Goal: Use online tool/utility: Utilize a website feature to perform a specific function

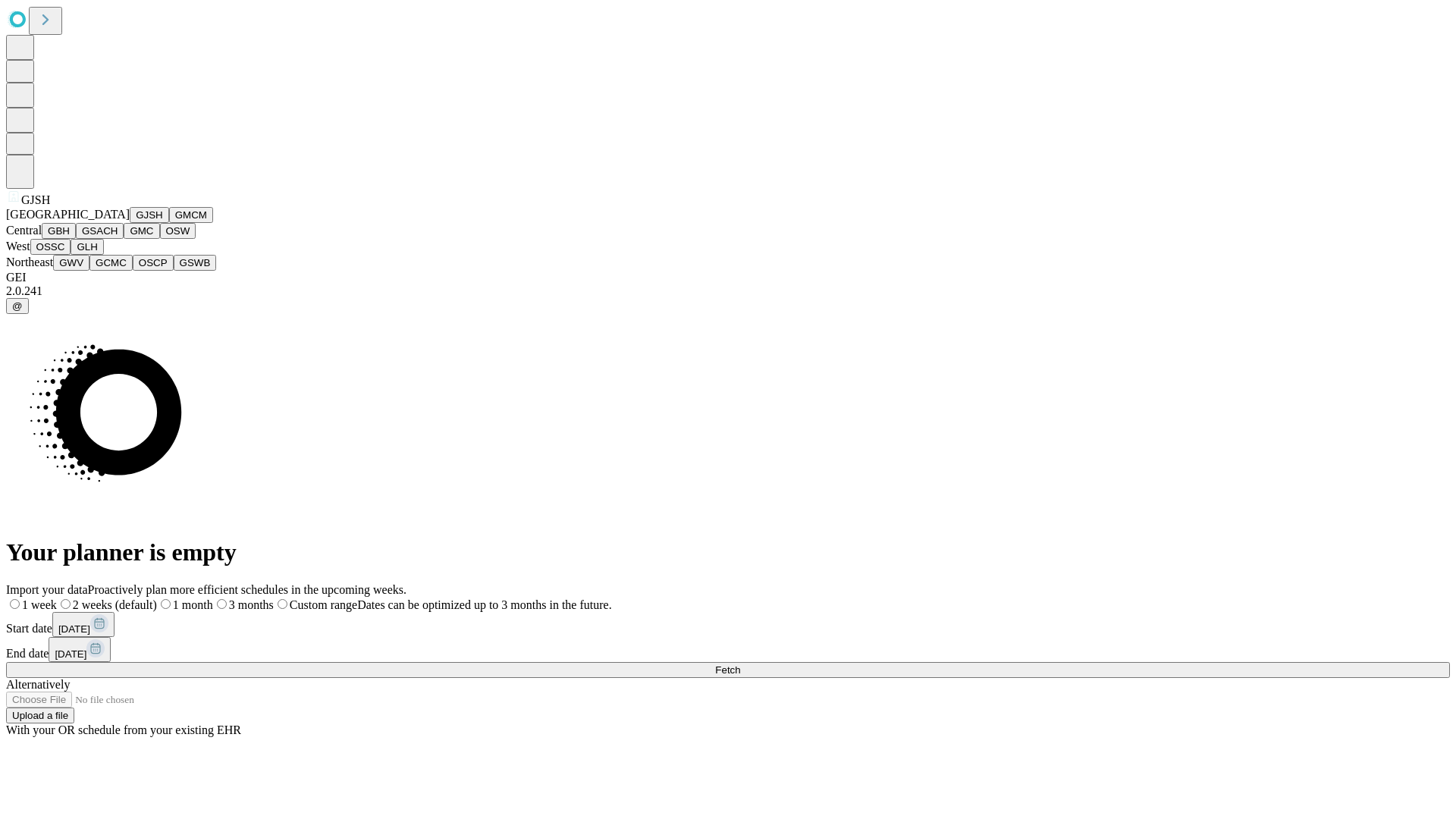
click at [130, 223] on button "GJSH" at bounding box center [149, 214] width 39 height 16
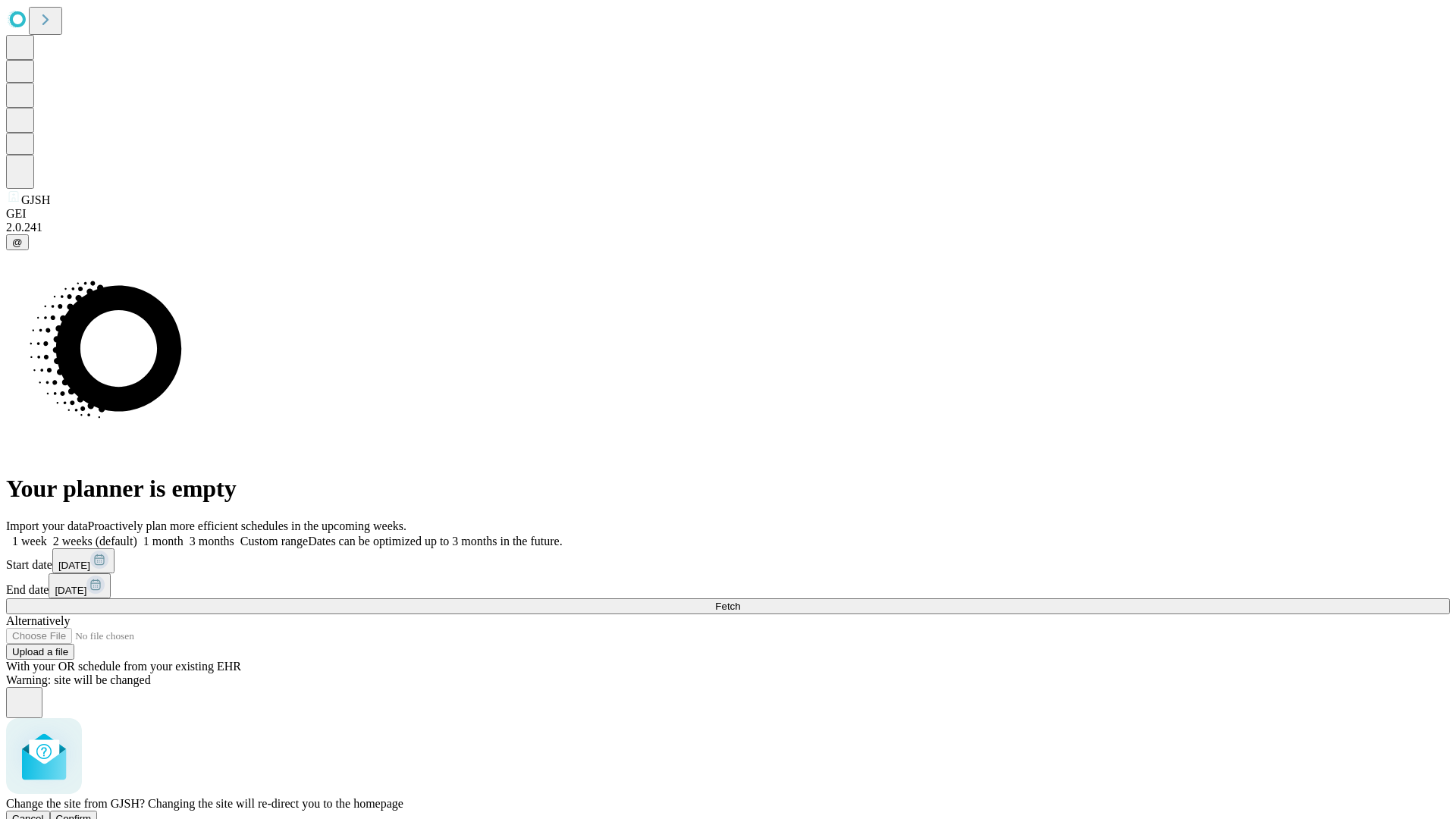
click at [92, 813] on span "Confirm" at bounding box center [73, 819] width 35 height 12
click at [183, 535] on label "1 month" at bounding box center [160, 541] width 46 height 13
click at [740, 600] on span "Fetch" at bounding box center [728, 606] width 25 height 12
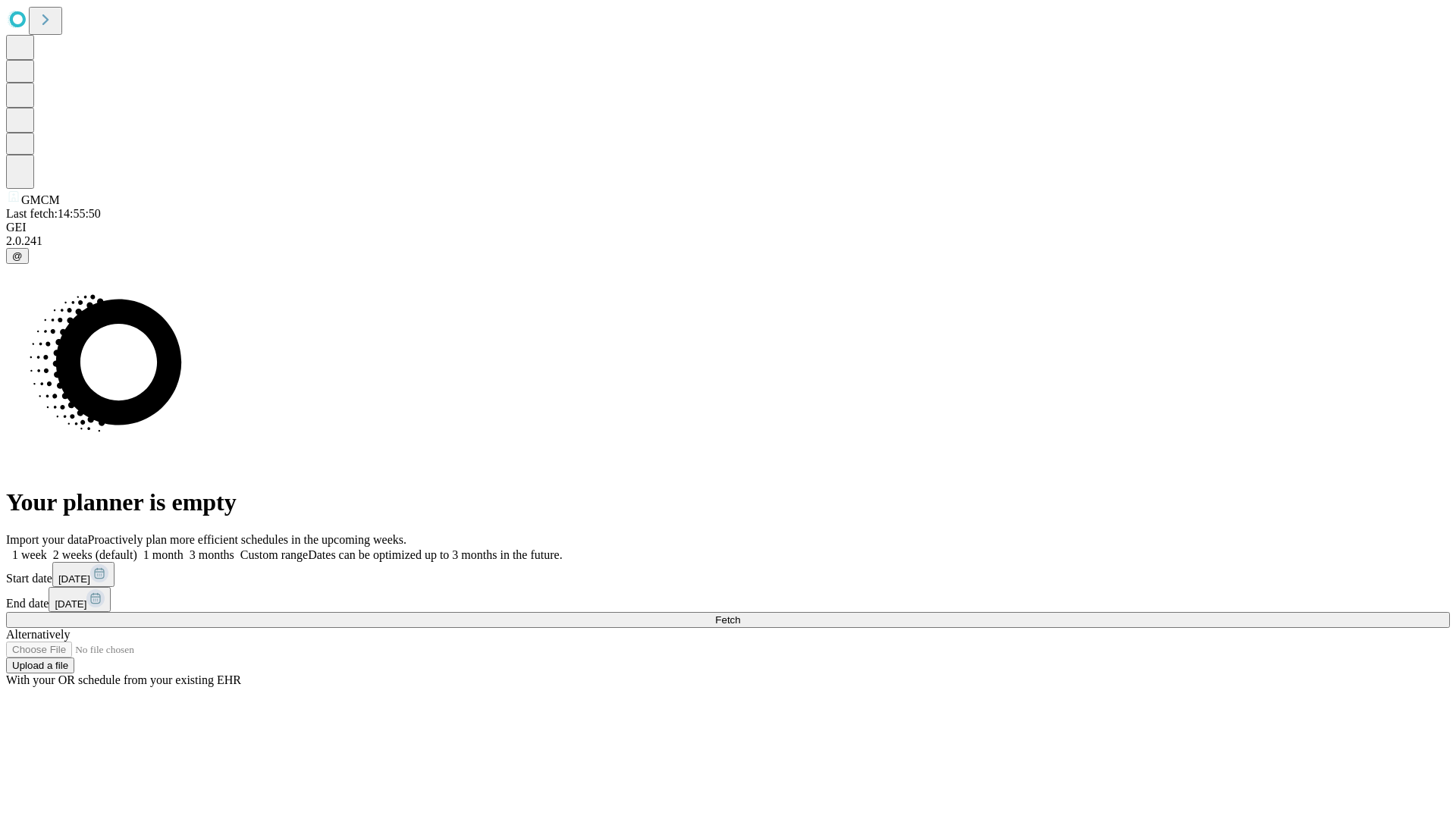
click at [183, 549] on label "1 month" at bounding box center [160, 555] width 46 height 13
click at [740, 614] on span "Fetch" at bounding box center [728, 620] width 25 height 12
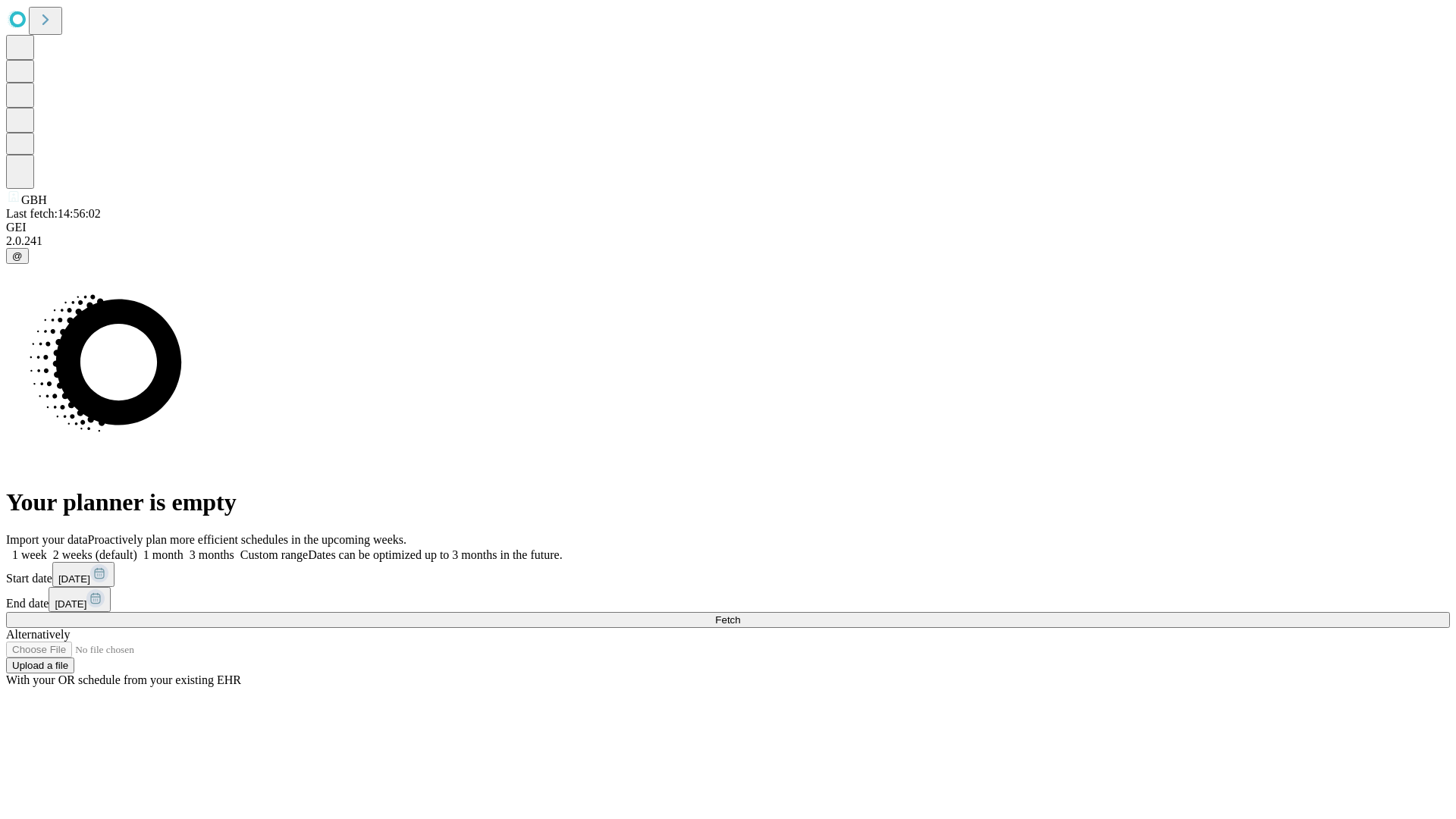
click at [183, 549] on label "1 month" at bounding box center [160, 555] width 46 height 13
click at [740, 614] on span "Fetch" at bounding box center [728, 620] width 25 height 12
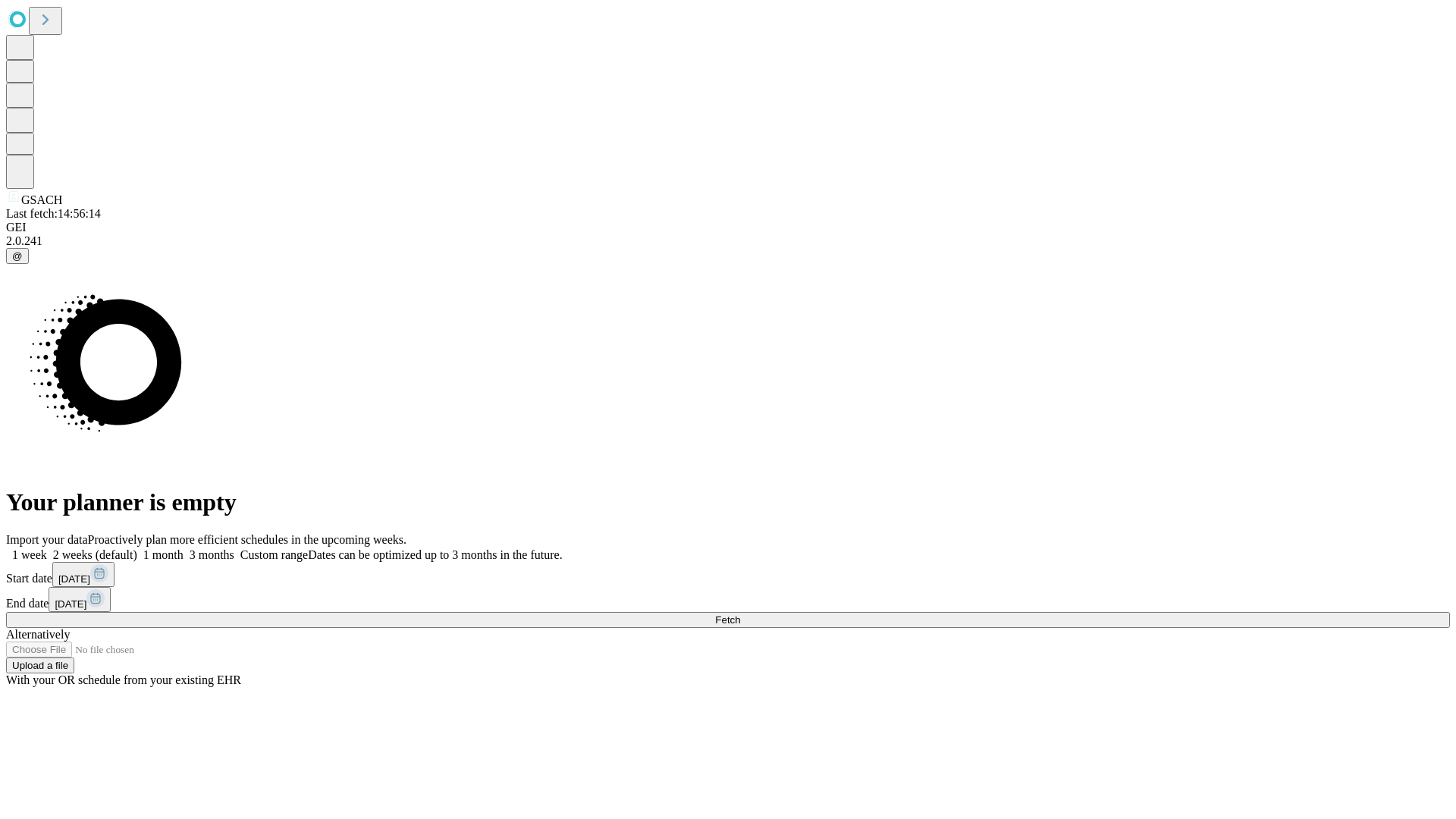
click at [183, 549] on label "1 month" at bounding box center [160, 555] width 46 height 13
click at [740, 614] on span "Fetch" at bounding box center [728, 620] width 25 height 12
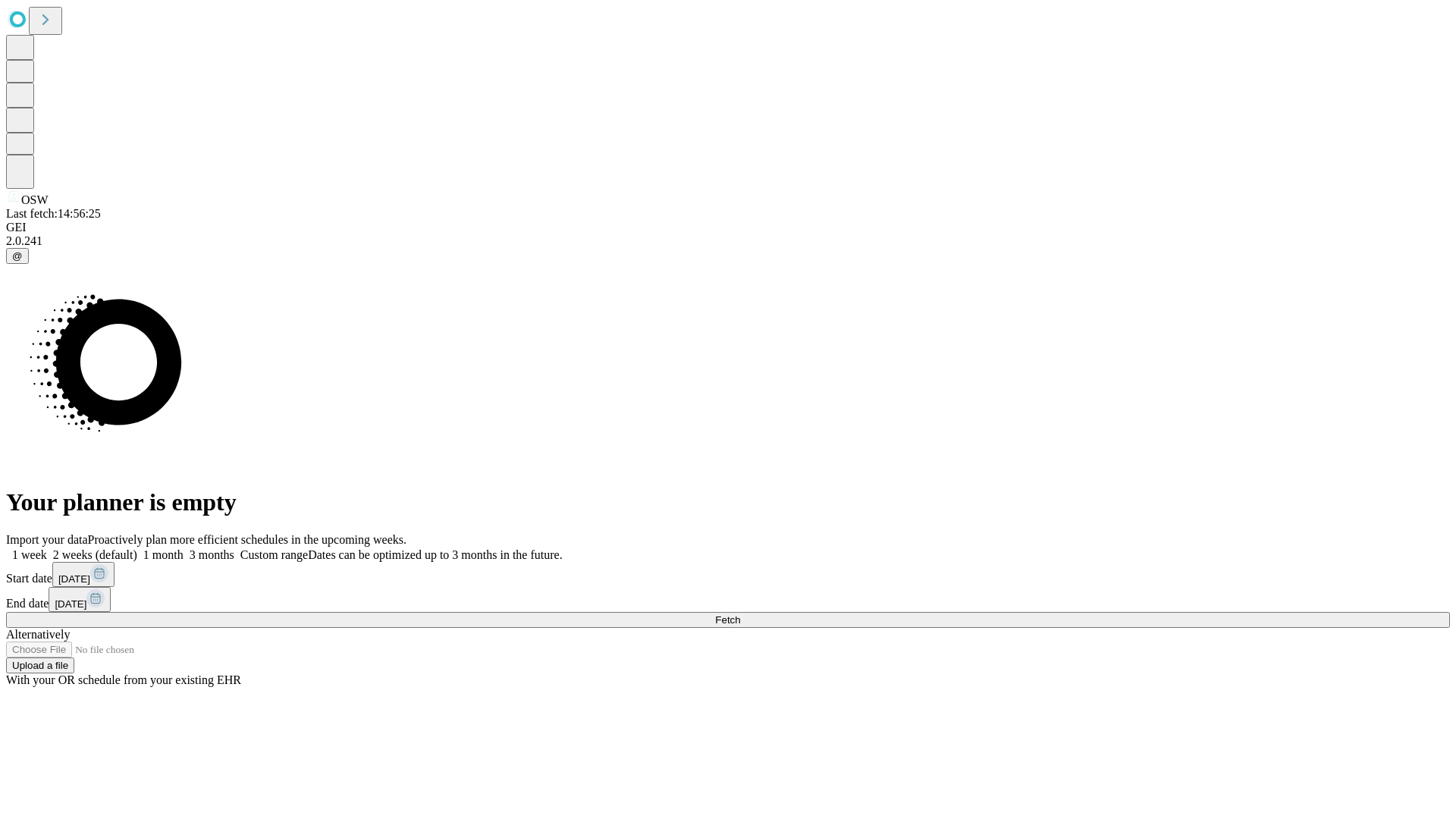
click at [183, 549] on label "1 month" at bounding box center [160, 555] width 46 height 13
click at [740, 614] on span "Fetch" at bounding box center [728, 620] width 25 height 12
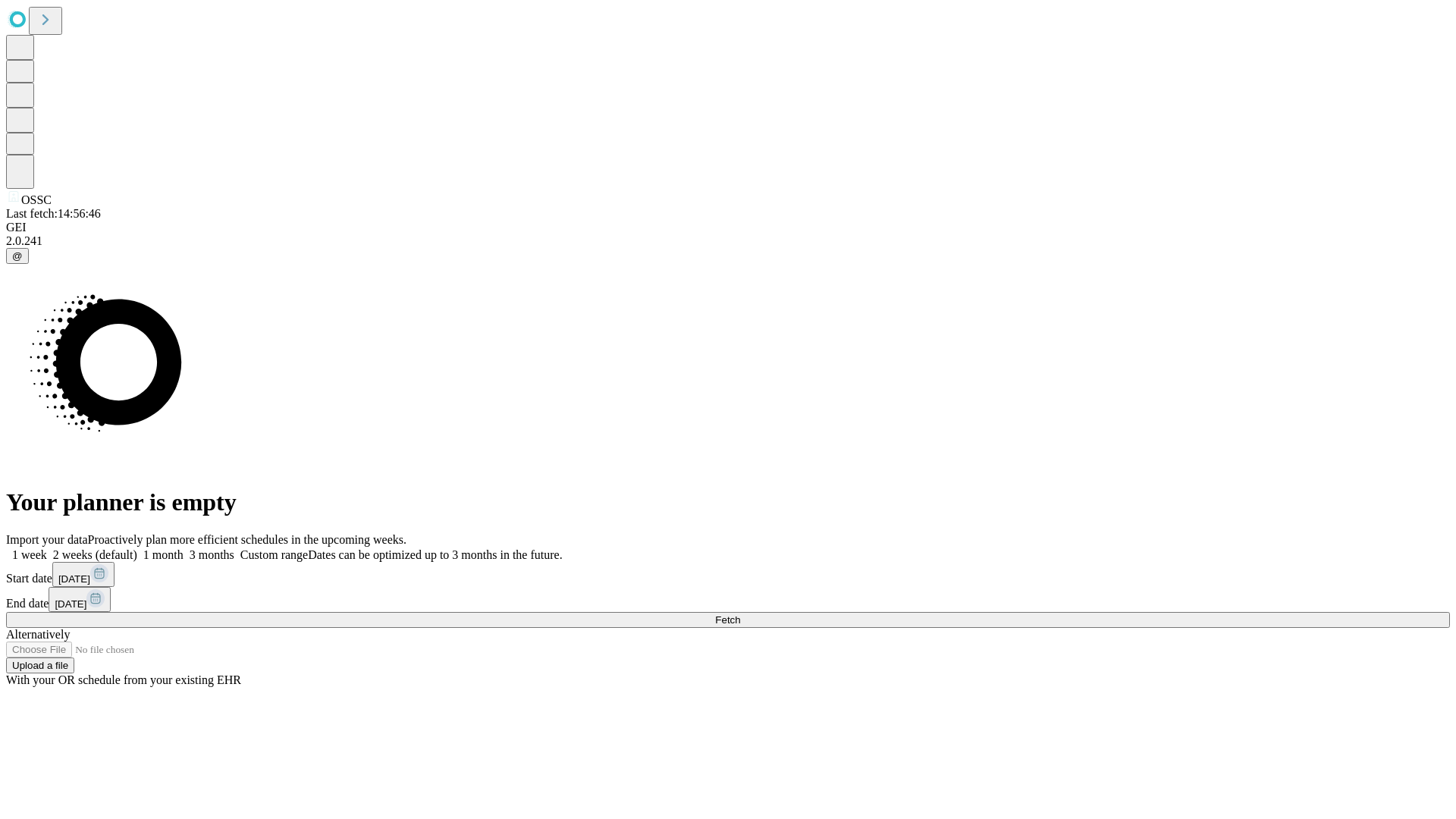
click at [183, 549] on label "1 month" at bounding box center [160, 555] width 46 height 13
click at [740, 614] on span "Fetch" at bounding box center [728, 620] width 25 height 12
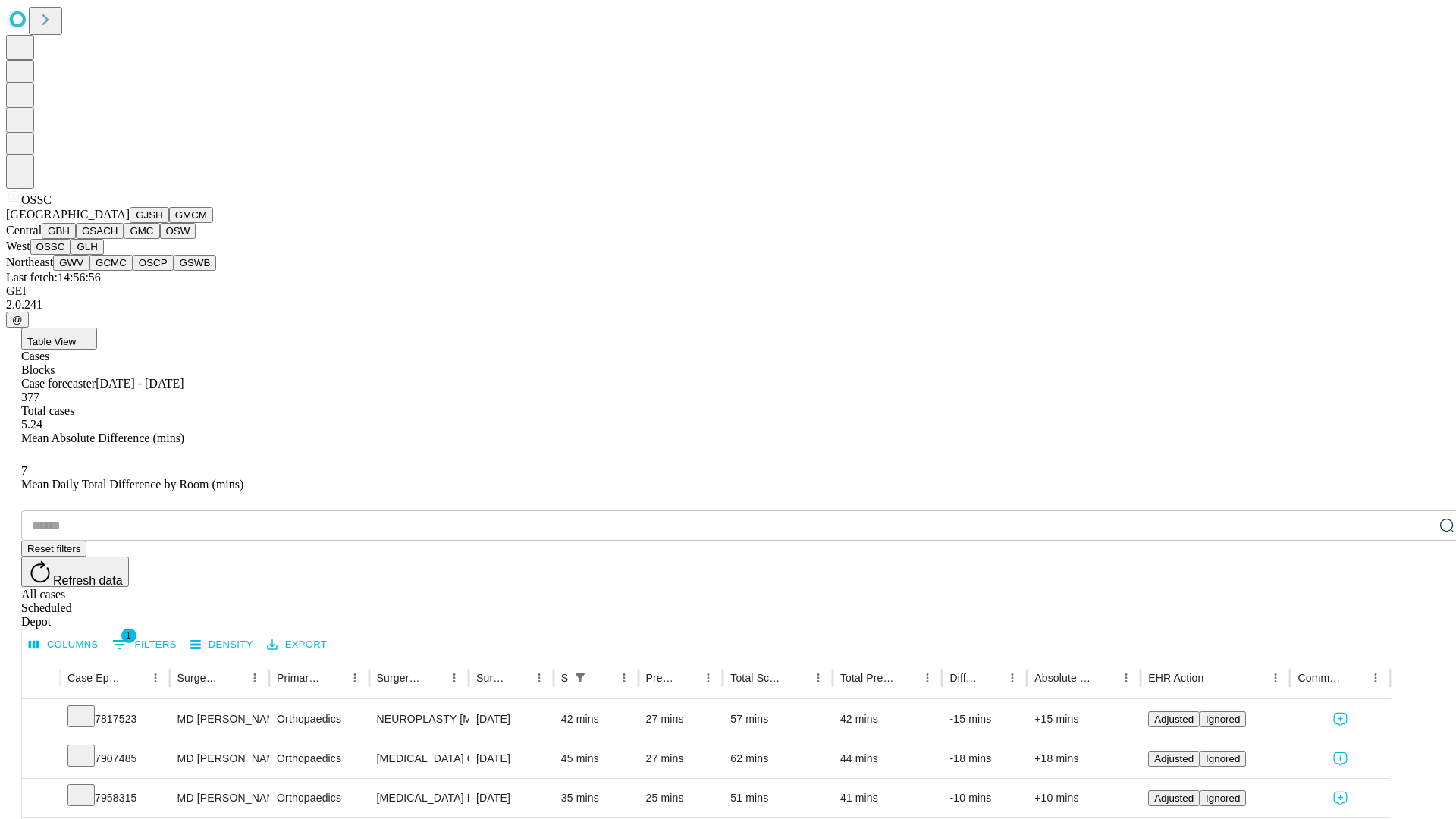
click at [103, 255] on button "GLH" at bounding box center [87, 246] width 33 height 16
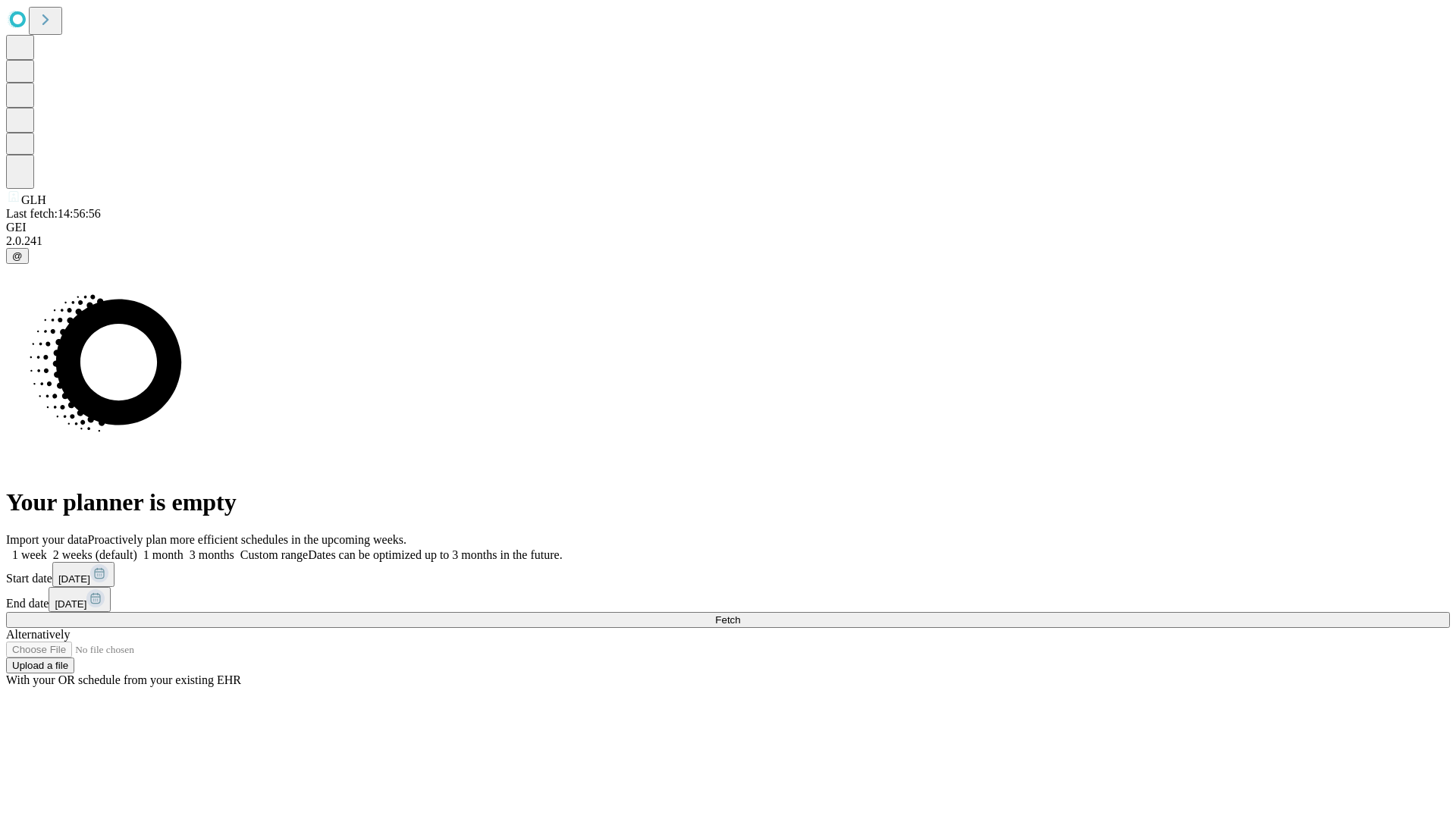
click at [183, 549] on label "1 month" at bounding box center [160, 555] width 46 height 13
click at [740, 614] on span "Fetch" at bounding box center [728, 620] width 25 height 12
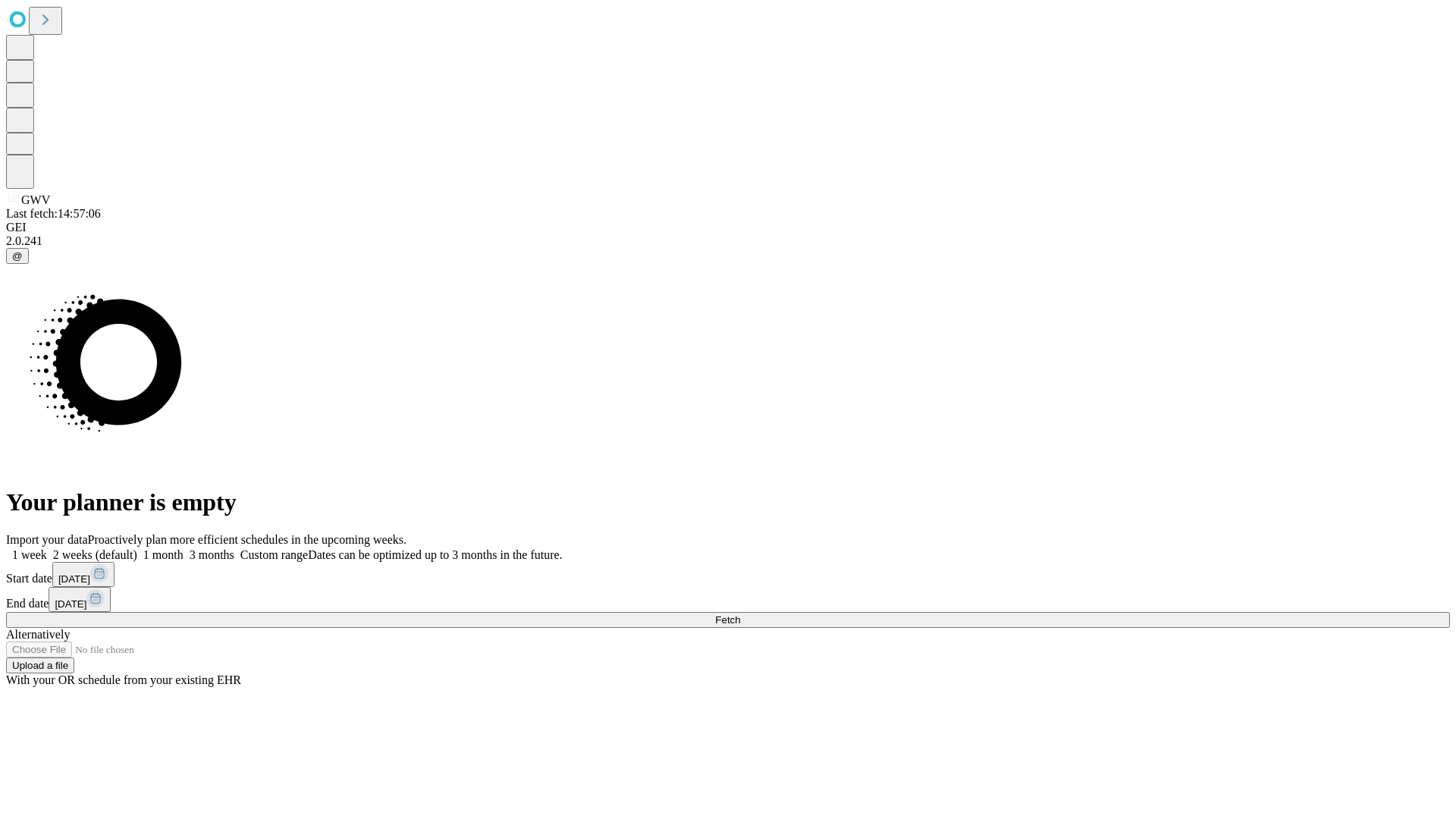
click at [183, 549] on label "1 month" at bounding box center [160, 555] width 46 height 13
click at [740, 614] on span "Fetch" at bounding box center [728, 620] width 25 height 12
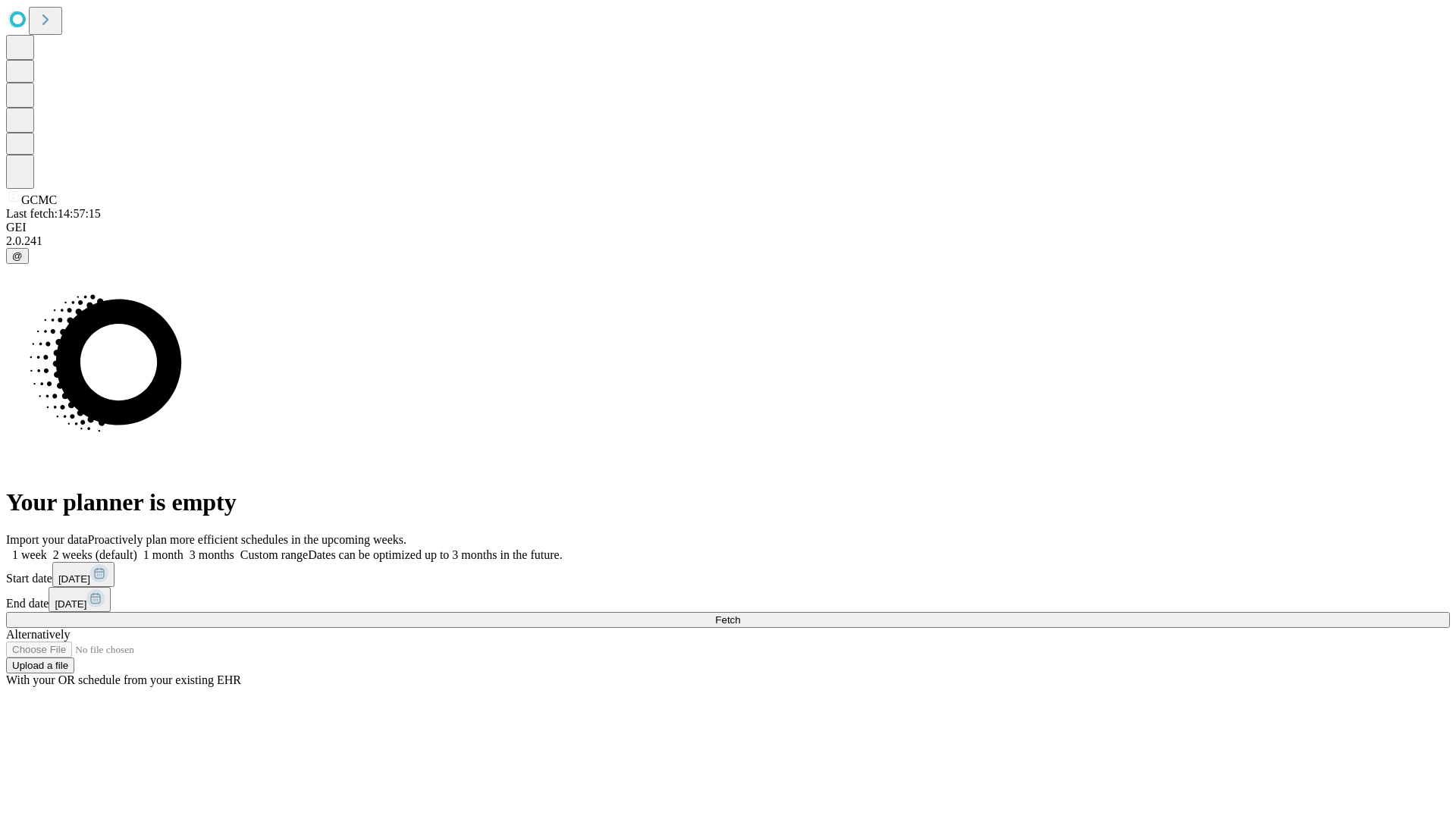
click at [740, 614] on span "Fetch" at bounding box center [728, 620] width 25 height 12
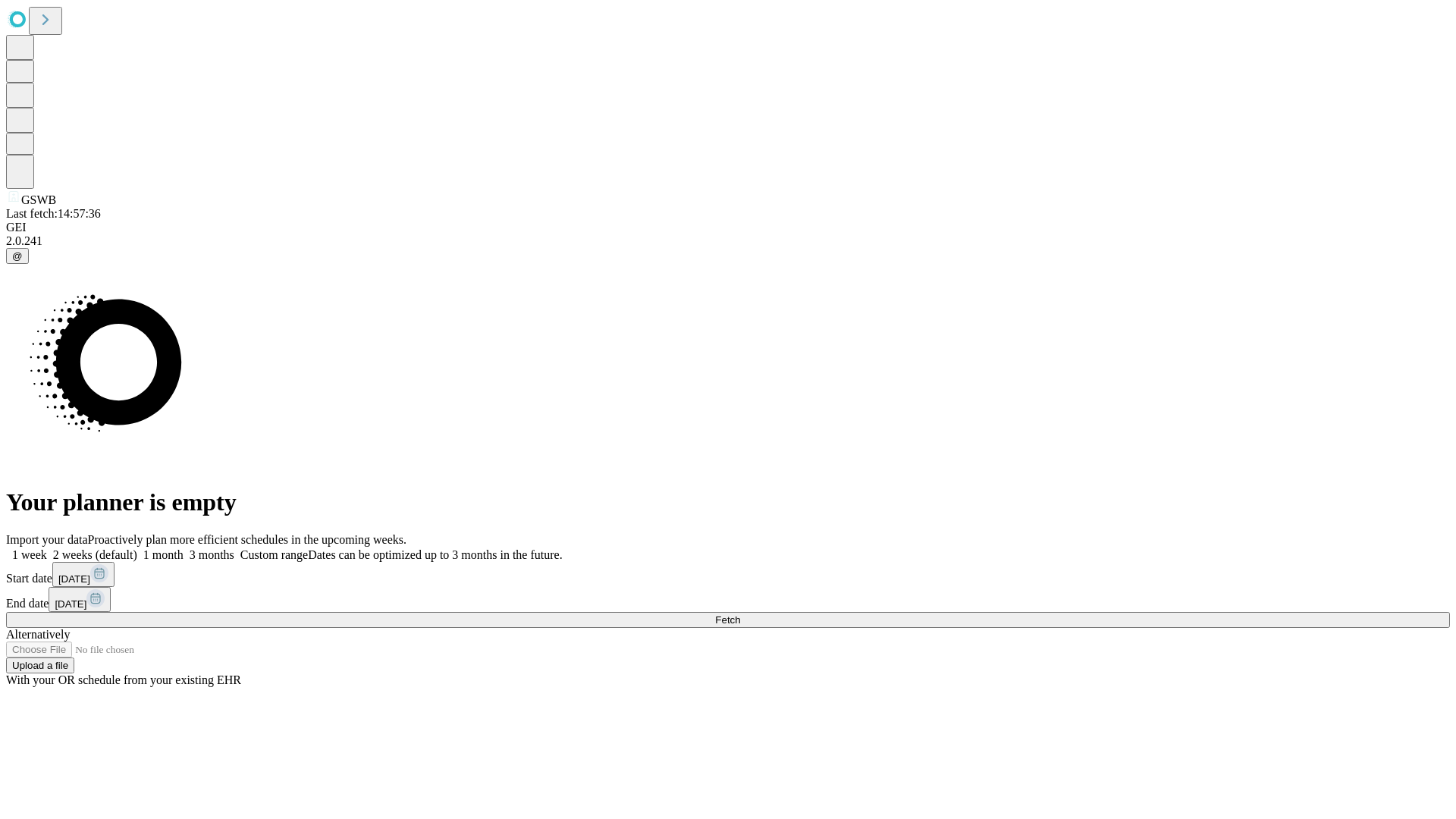
click at [740, 614] on span "Fetch" at bounding box center [728, 620] width 25 height 12
